Goal: Navigation & Orientation: Go to known website

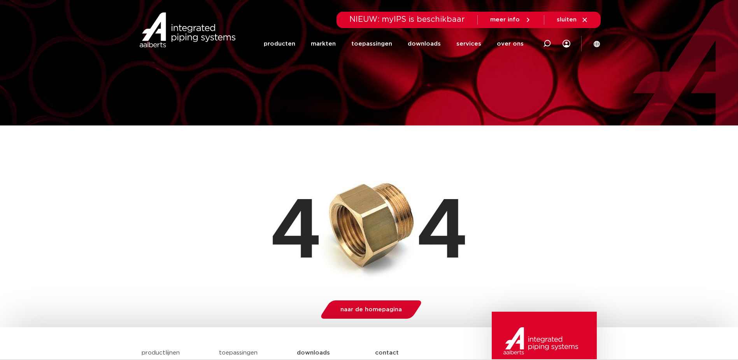
click at [585, 18] on icon at bounding box center [584, 19] width 7 height 7
